Goal: Find specific page/section: Find specific page/section

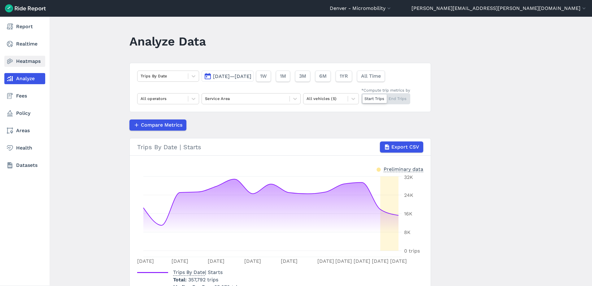
click at [16, 56] on link "Heatmaps" at bounding box center [24, 61] width 41 height 11
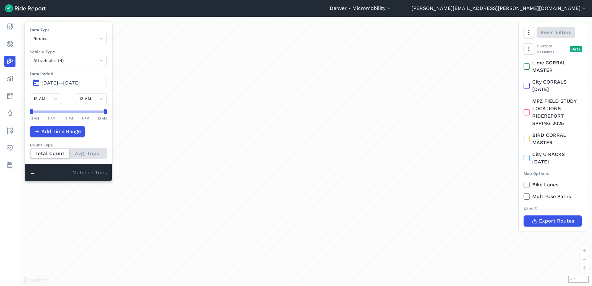
click at [66, 78] on button "[DATE]—[DATE]" at bounding box center [68, 82] width 77 height 11
click at [66, 82] on span "[DATE]—[DATE]" at bounding box center [61, 83] width 38 height 6
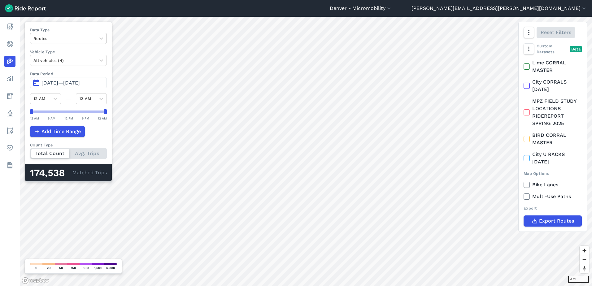
click at [77, 41] on div at bounding box center [62, 38] width 59 height 7
click at [67, 71] on div "Curb Events" at bounding box center [68, 75] width 77 height 11
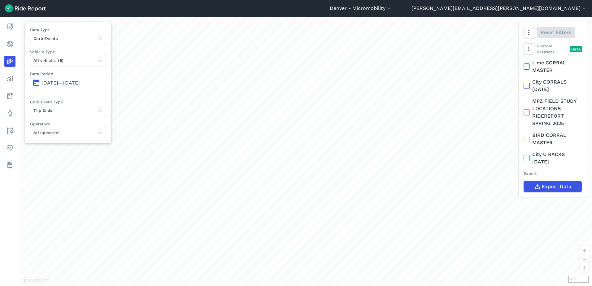
click at [70, 85] on span "[DATE]—[DATE]" at bounding box center [61, 83] width 38 height 6
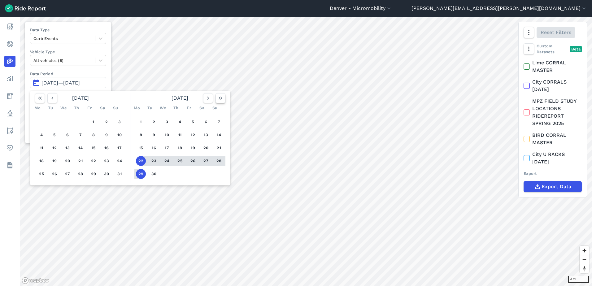
click at [222, 95] on icon "button" at bounding box center [221, 98] width 6 height 6
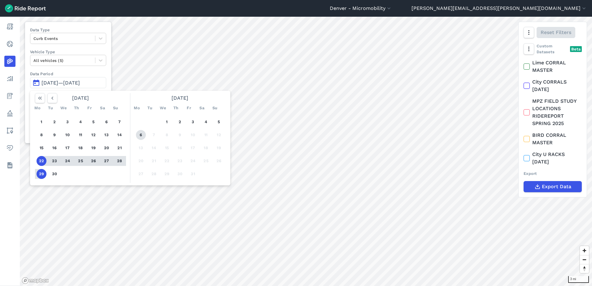
click at [140, 137] on button "6" at bounding box center [141, 135] width 10 height 10
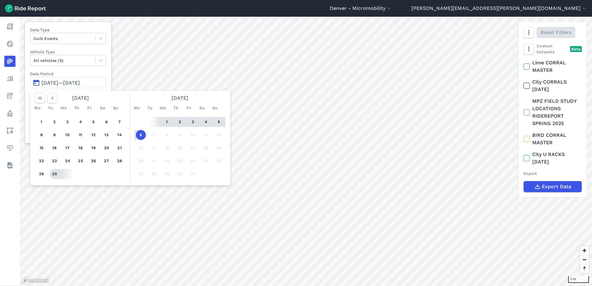
click at [54, 176] on button "30" at bounding box center [55, 174] width 10 height 10
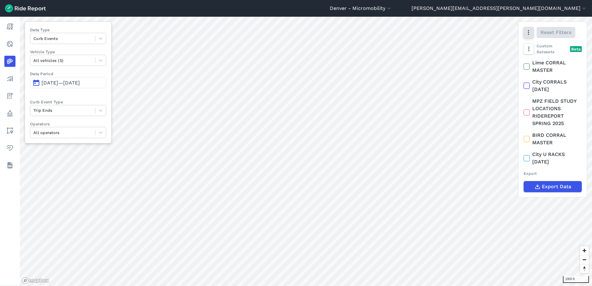
click at [533, 36] on button "button" at bounding box center [529, 32] width 11 height 11
click at [502, 99] on label "Heatmap" at bounding box center [497, 98] width 36 height 13
click at [479, 35] on input "Heatmap" at bounding box center [479, 33] width 0 height 4
